Goal: Task Accomplishment & Management: Manage account settings

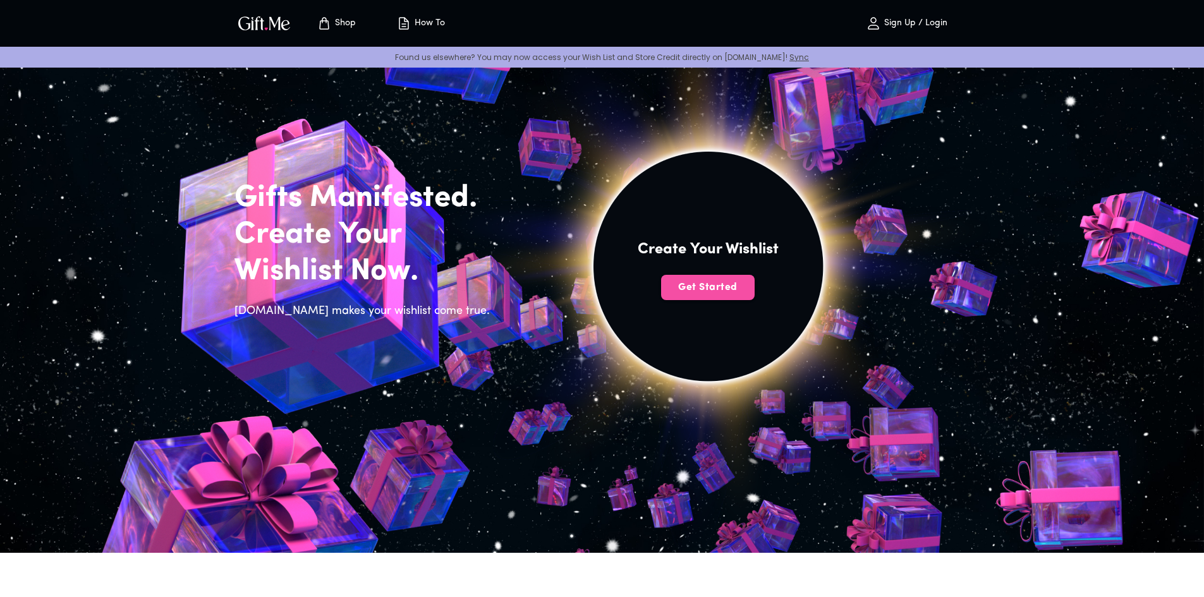
click at [709, 293] on span "Get Started" at bounding box center [708, 288] width 94 height 14
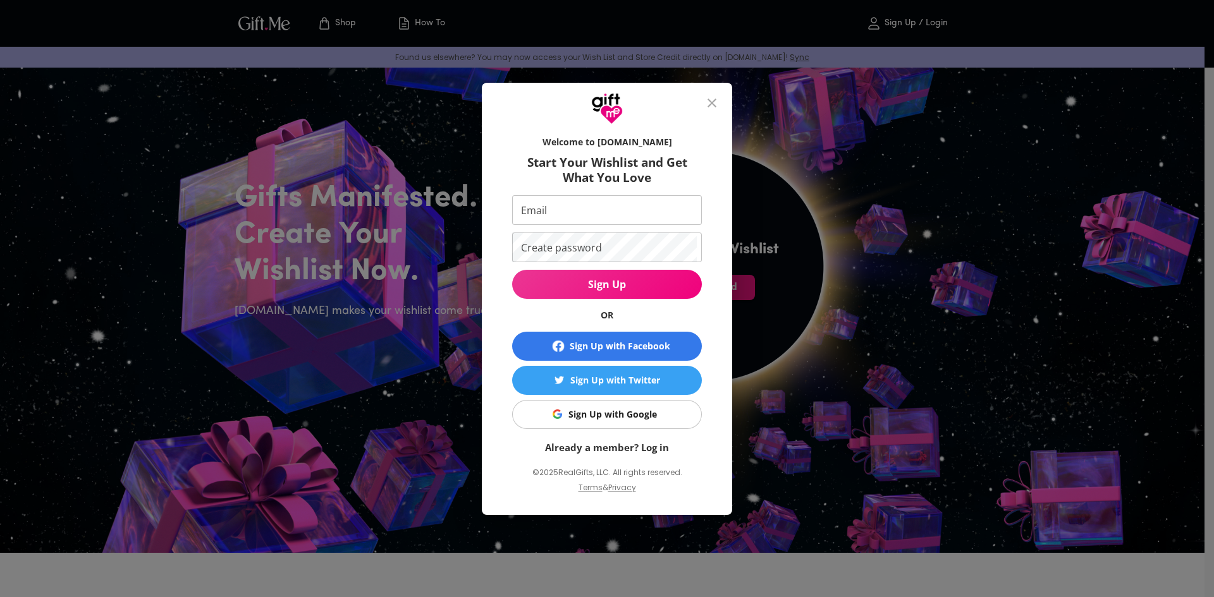
click at [616, 411] on div "Sign Up with Google" at bounding box center [612, 415] width 88 height 14
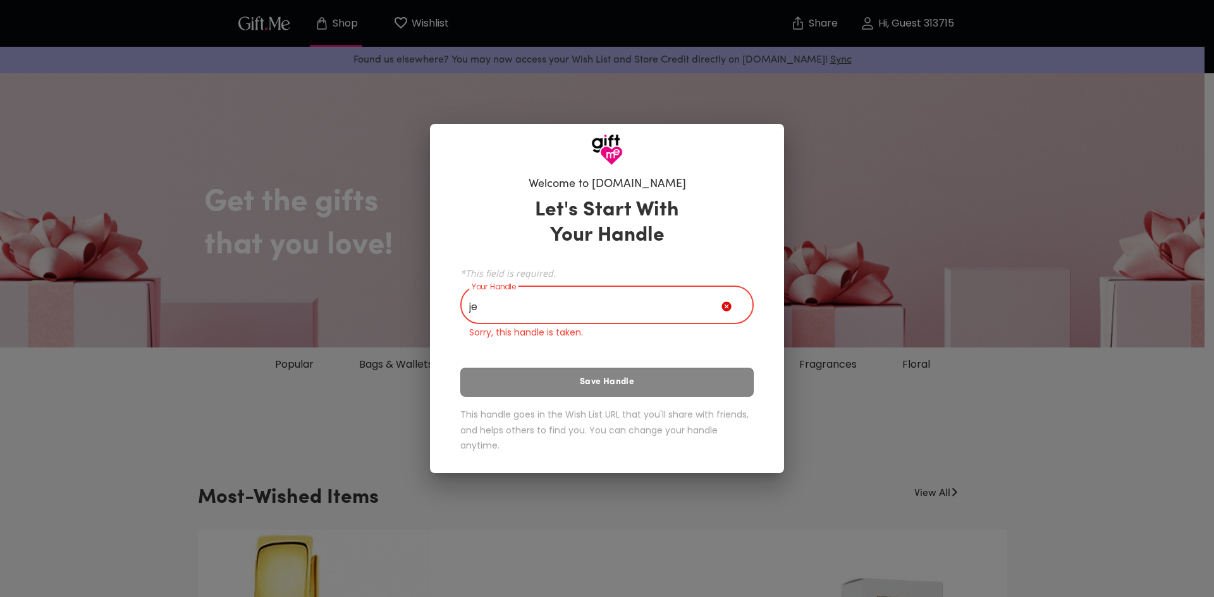
type input "j"
type input "JeeyYY"
click at [980, 394] on div "Welcome to Gift.me Let's Start With Your Handle *This field is required. Your H…" at bounding box center [607, 298] width 1214 height 597
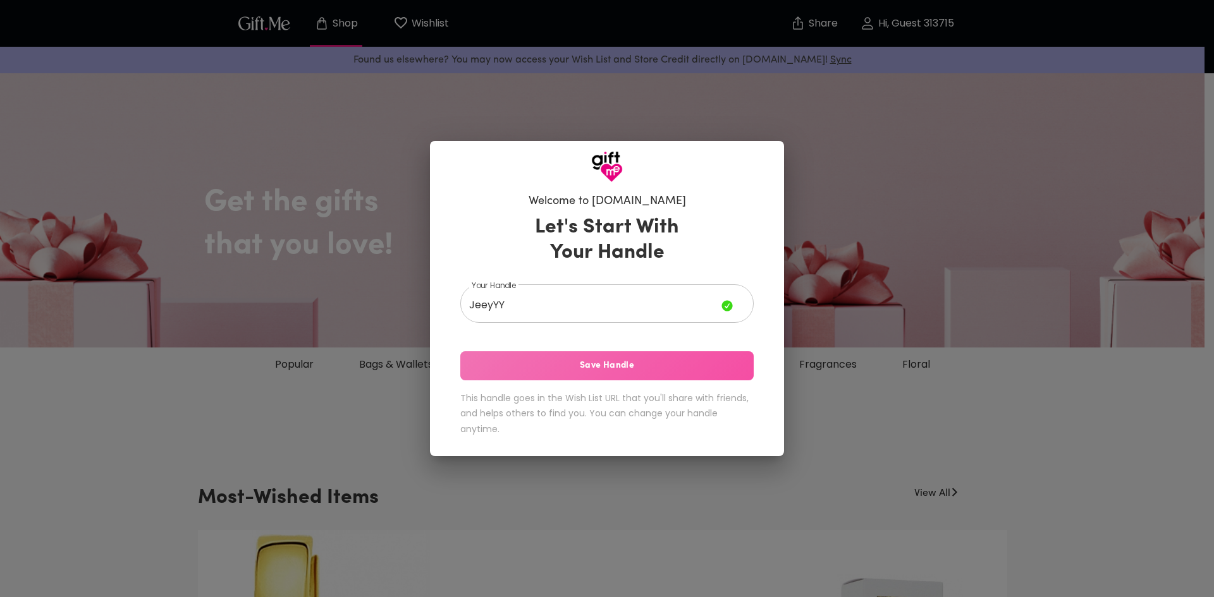
click at [698, 367] on span "Save Handle" at bounding box center [606, 366] width 293 height 14
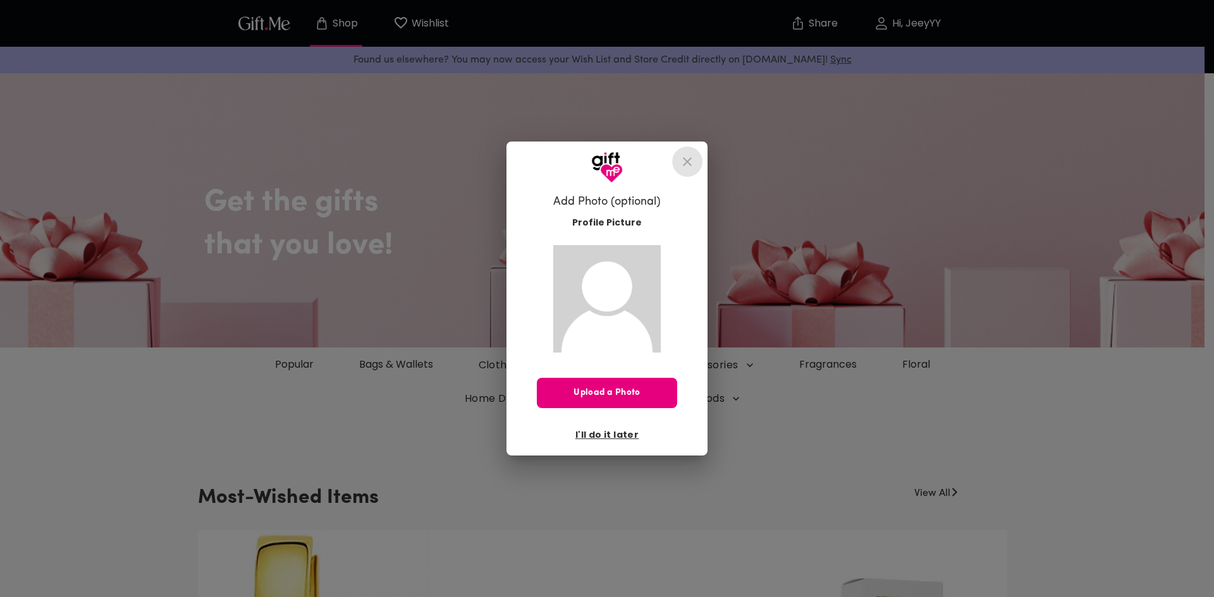
click at [683, 166] on icon "close" at bounding box center [687, 161] width 9 height 9
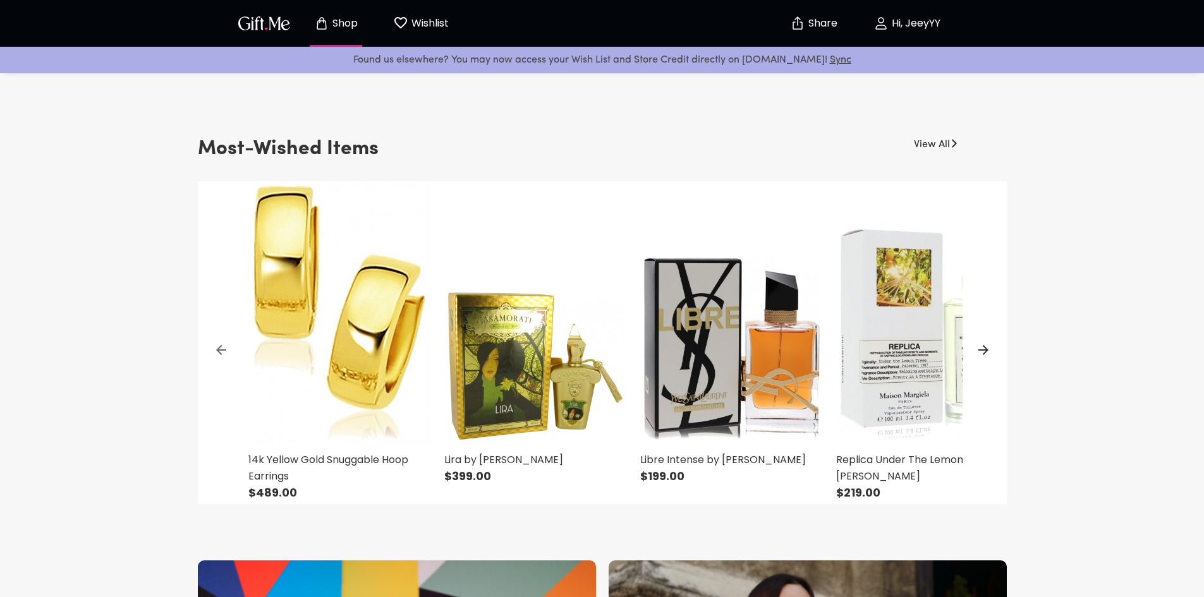
scroll to position [355, 0]
